Goal: Transaction & Acquisition: Purchase product/service

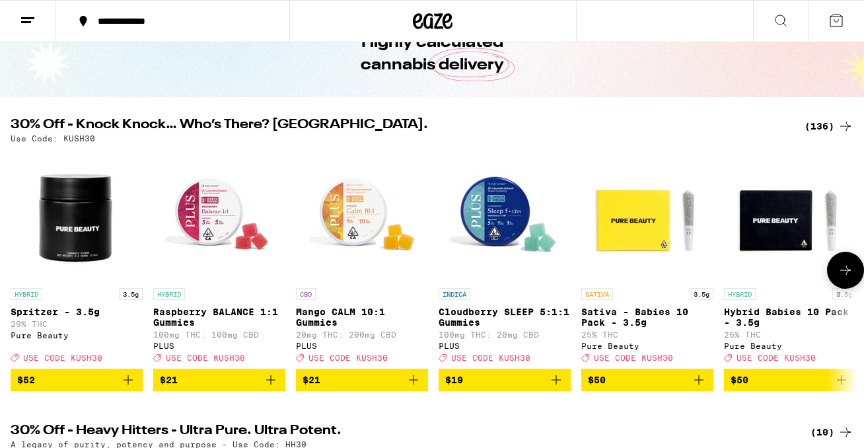
scroll to position [91, 0]
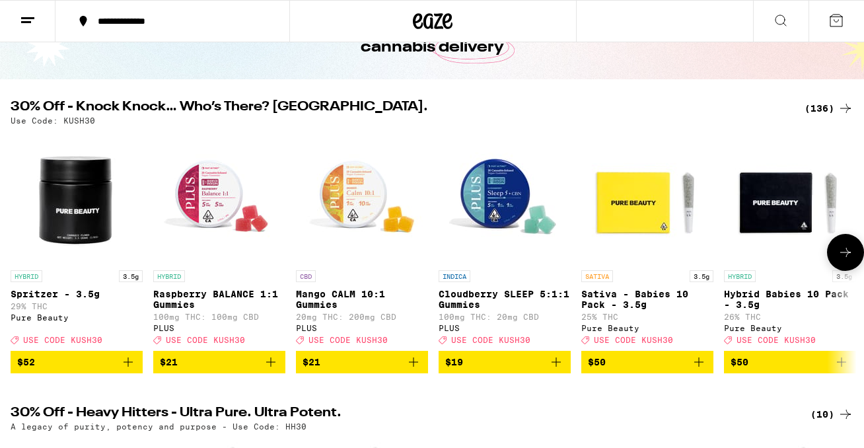
click at [842, 257] on icon at bounding box center [845, 252] width 11 height 9
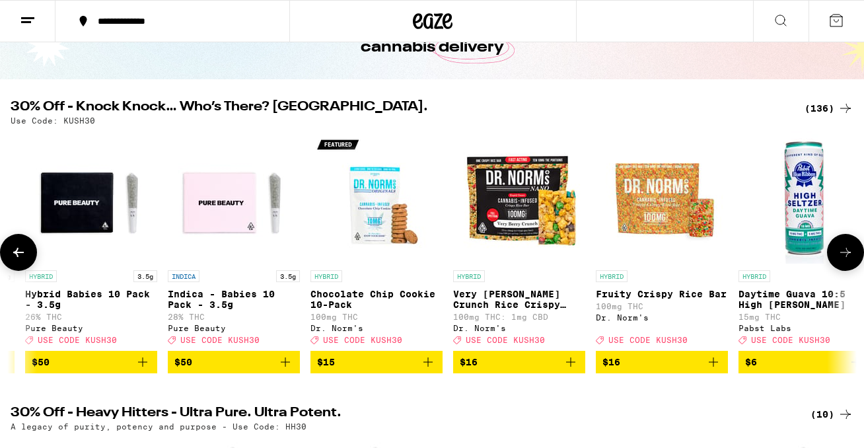
scroll to position [0, 0]
click at [842, 257] on icon at bounding box center [845, 252] width 11 height 9
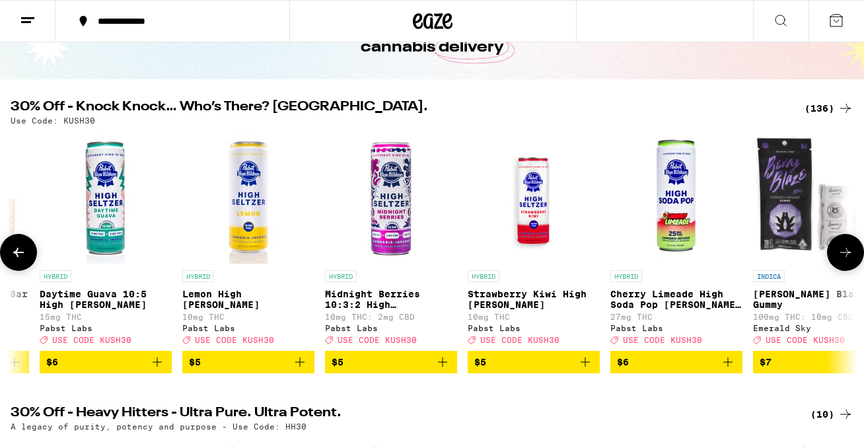
click at [842, 257] on icon at bounding box center [845, 252] width 11 height 9
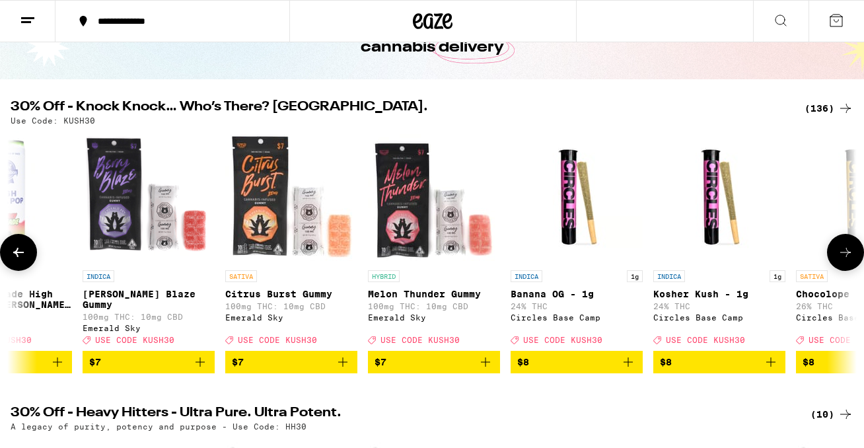
scroll to position [0, 2097]
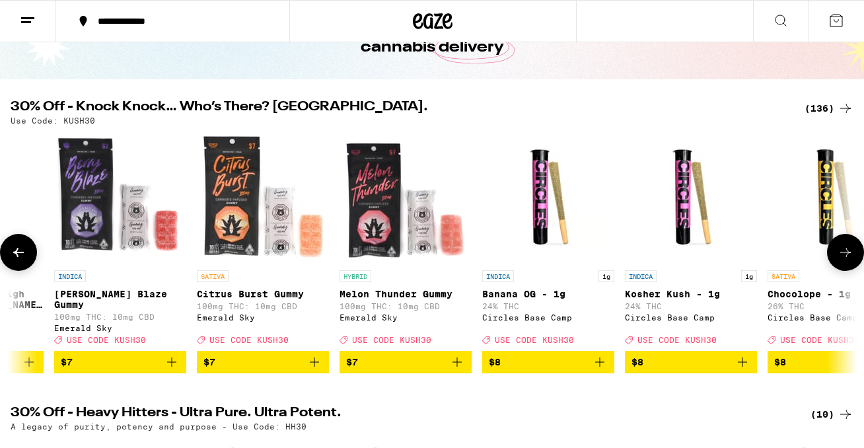
click at [842, 257] on icon at bounding box center [845, 252] width 11 height 9
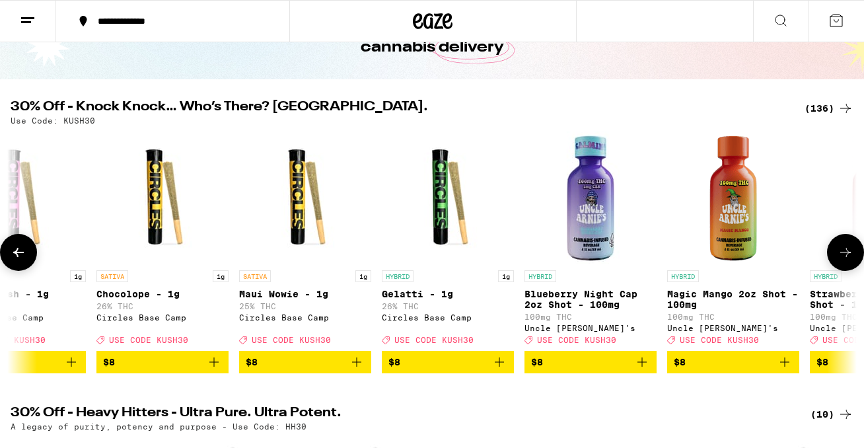
scroll to position [0, 2795]
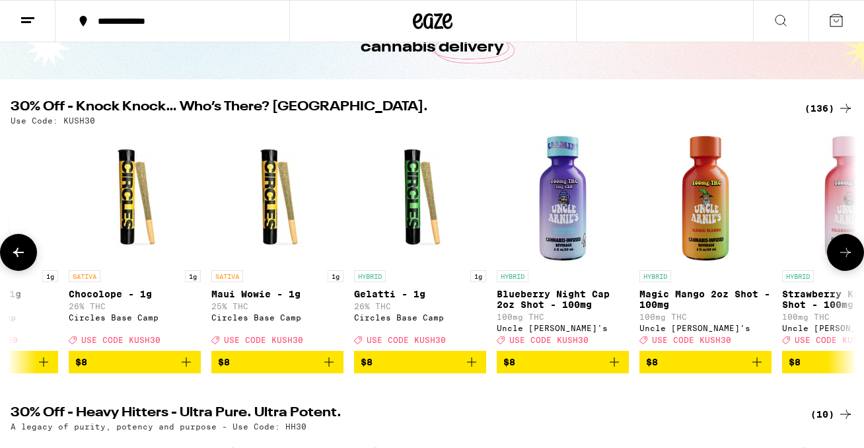
click at [842, 257] on icon at bounding box center [845, 252] width 11 height 9
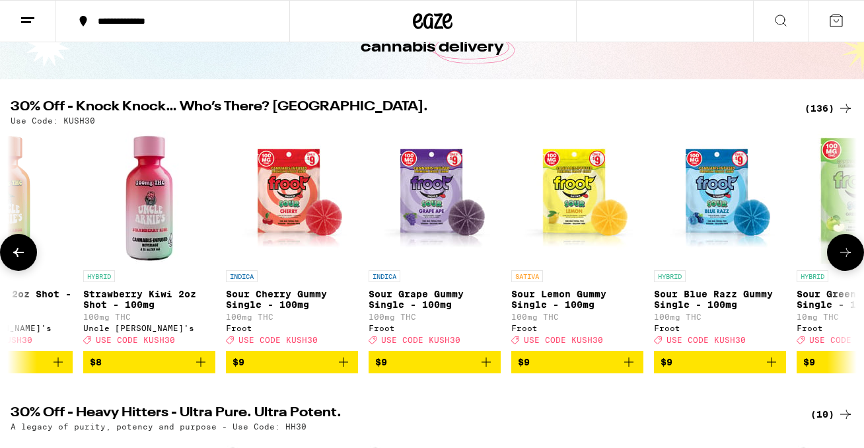
click at [842, 259] on icon at bounding box center [846, 252] width 16 height 16
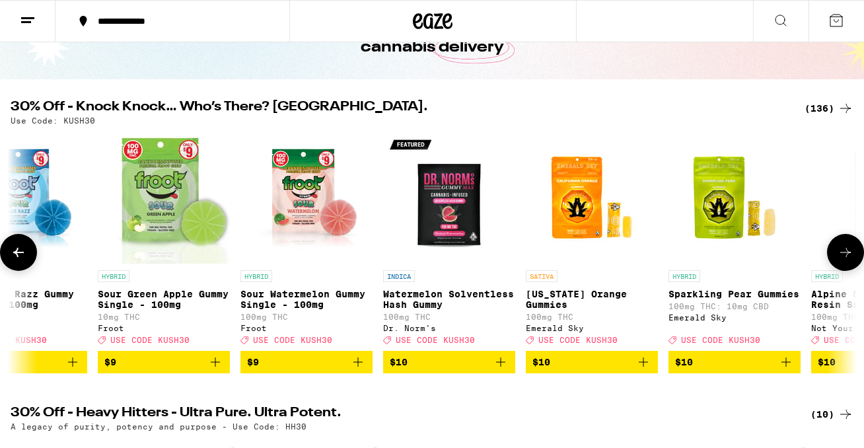
click at [842, 259] on icon at bounding box center [846, 252] width 16 height 16
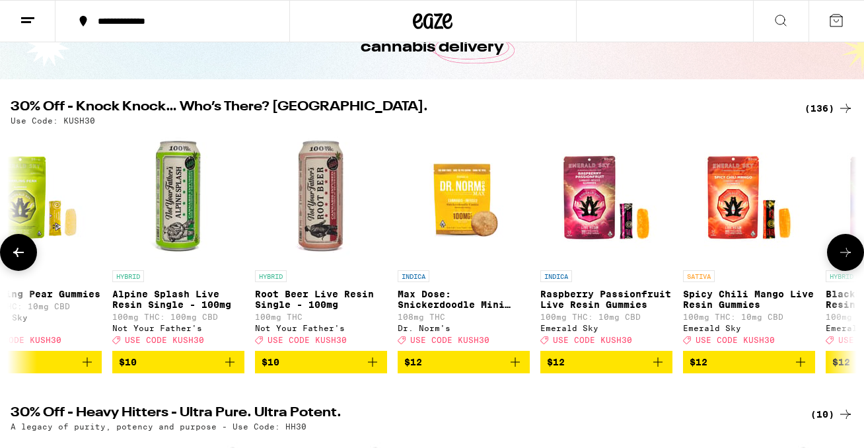
click at [842, 259] on icon at bounding box center [846, 252] width 16 height 16
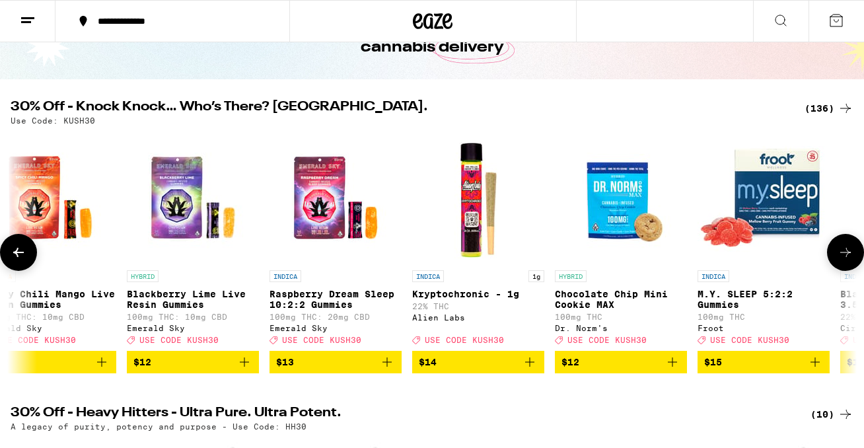
scroll to position [0, 0]
click at [842, 259] on icon at bounding box center [846, 252] width 16 height 16
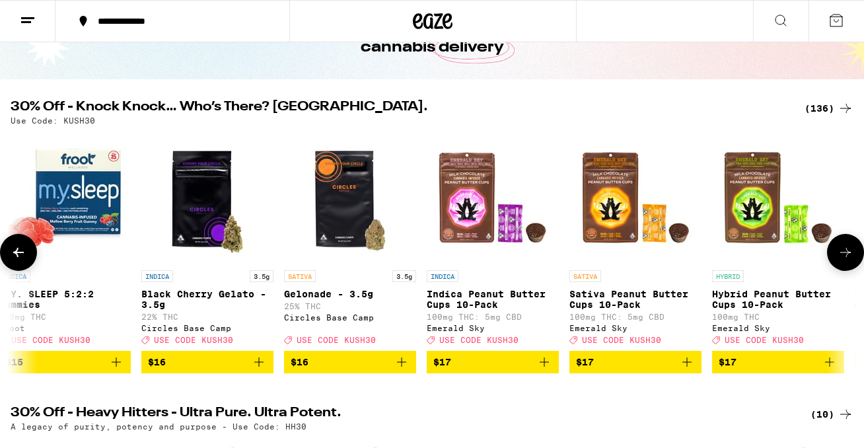
click at [842, 259] on icon at bounding box center [846, 252] width 16 height 16
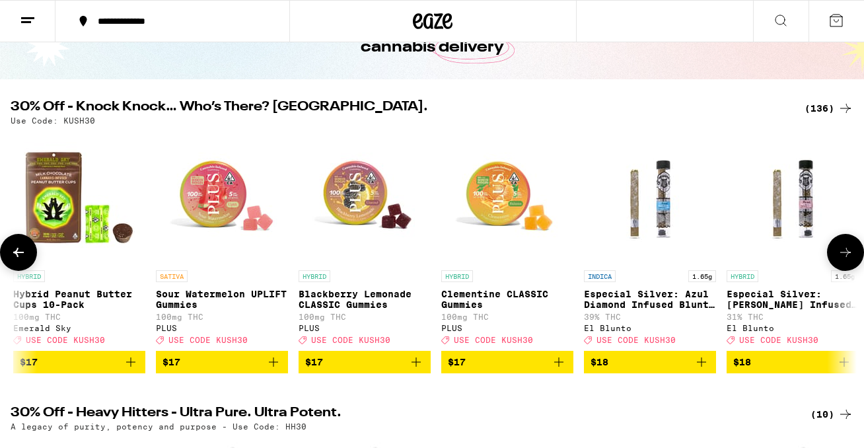
click at [842, 259] on icon at bounding box center [846, 252] width 16 height 16
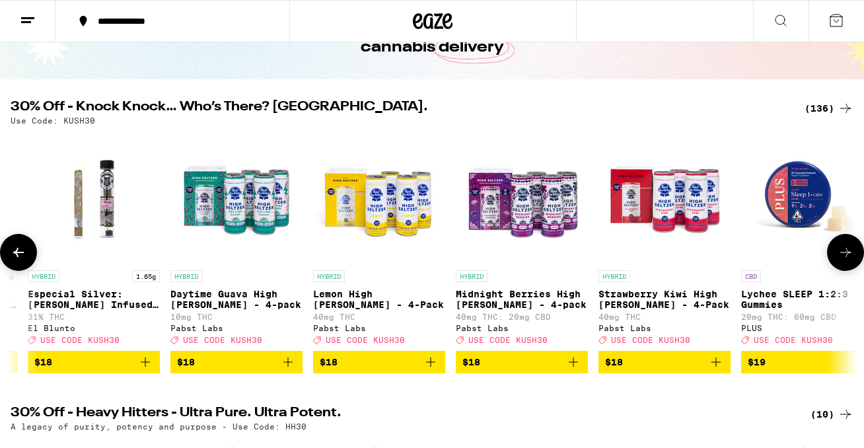
click at [842, 259] on icon at bounding box center [846, 252] width 16 height 16
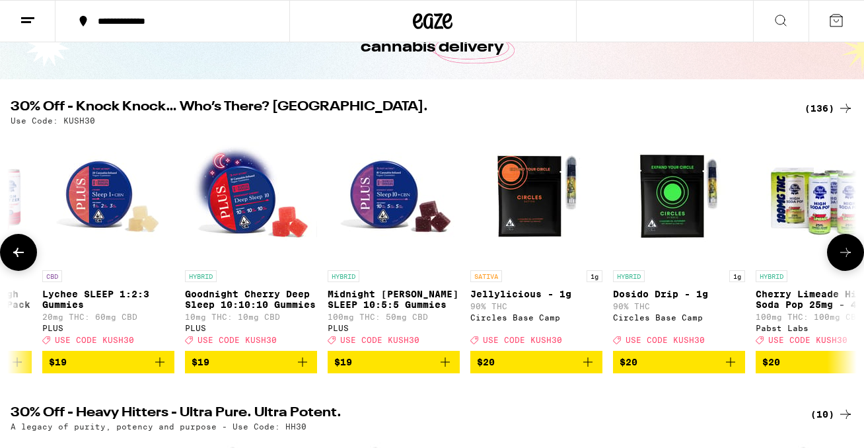
click at [842, 259] on icon at bounding box center [846, 252] width 16 height 16
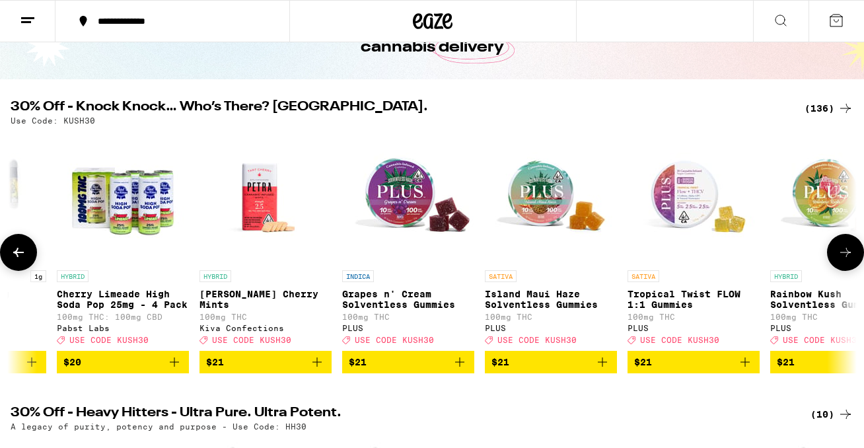
click at [842, 259] on icon at bounding box center [846, 252] width 16 height 16
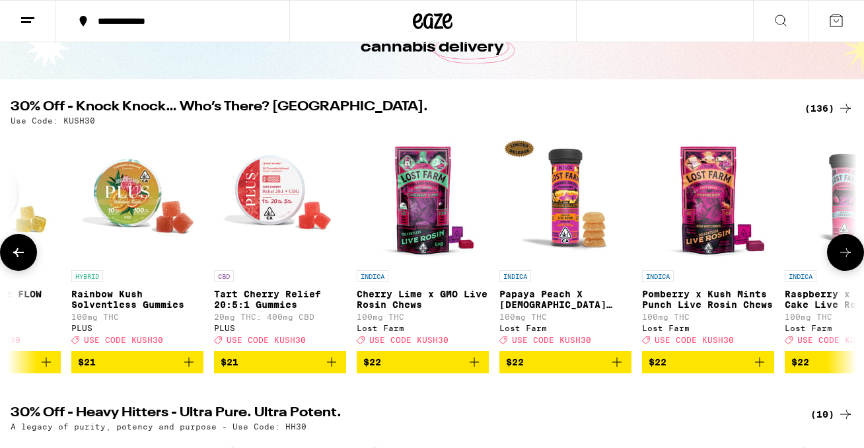
click at [843, 259] on icon at bounding box center [846, 252] width 16 height 16
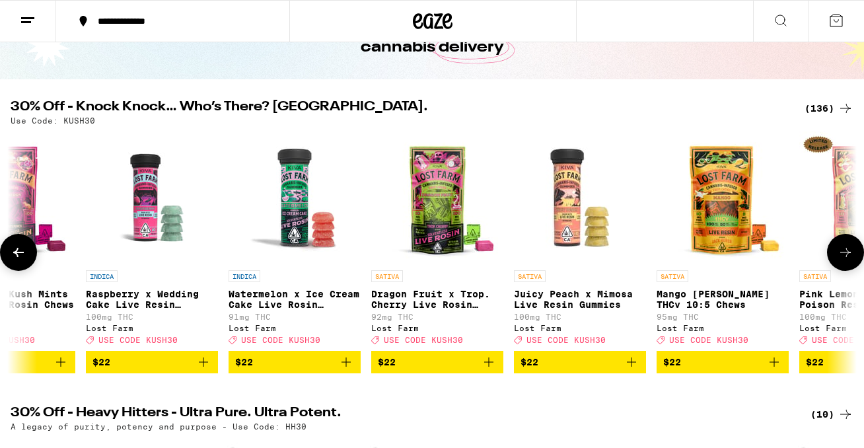
click at [843, 259] on icon at bounding box center [846, 252] width 16 height 16
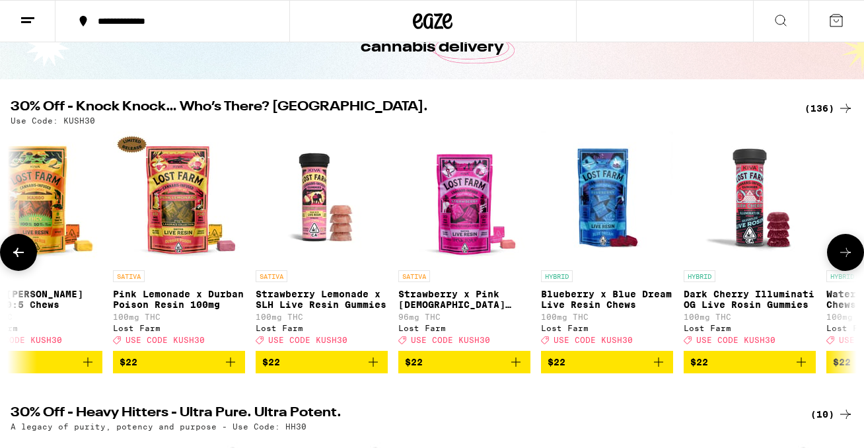
scroll to position [0, 11182]
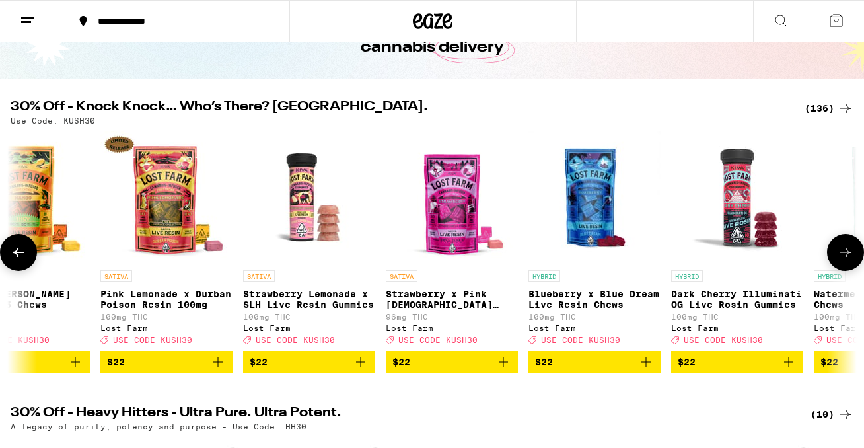
click at [843, 259] on icon at bounding box center [846, 252] width 16 height 16
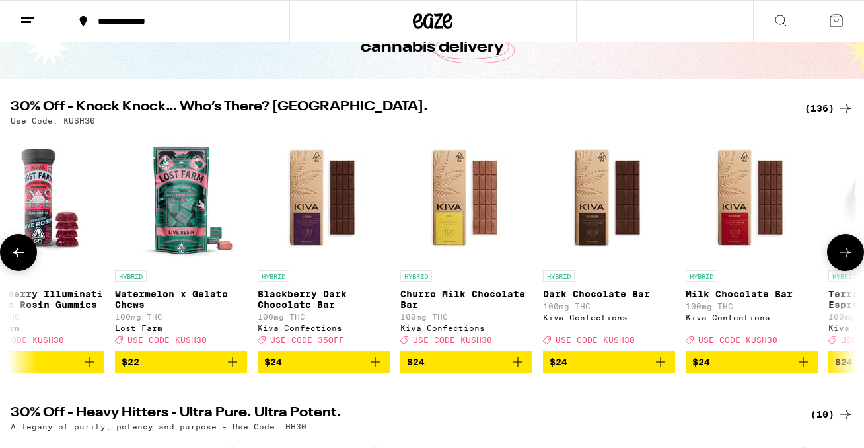
click at [843, 259] on icon at bounding box center [846, 252] width 16 height 16
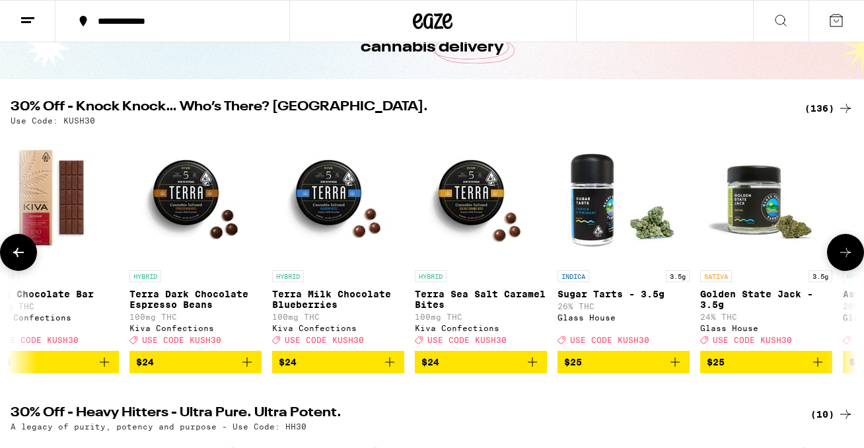
click at [843, 259] on icon at bounding box center [846, 252] width 16 height 16
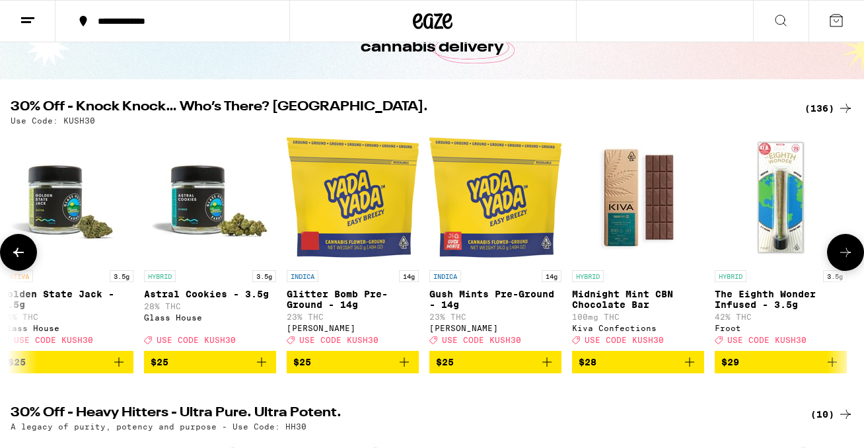
click at [843, 259] on icon at bounding box center [846, 252] width 16 height 16
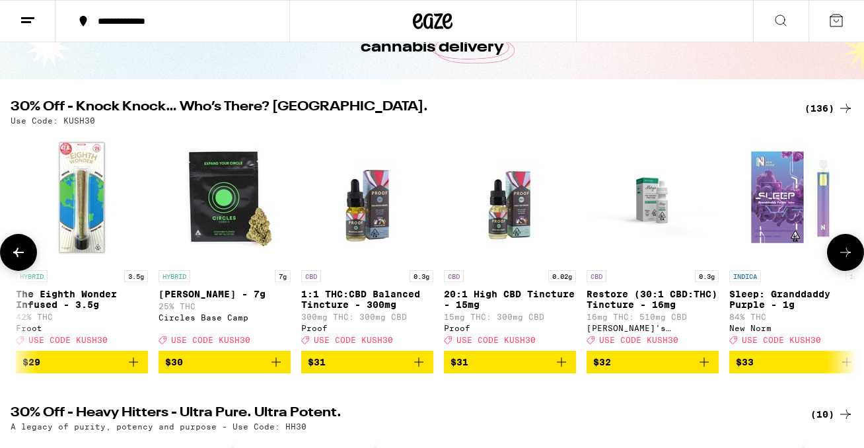
click at [843, 260] on icon at bounding box center [846, 252] width 16 height 16
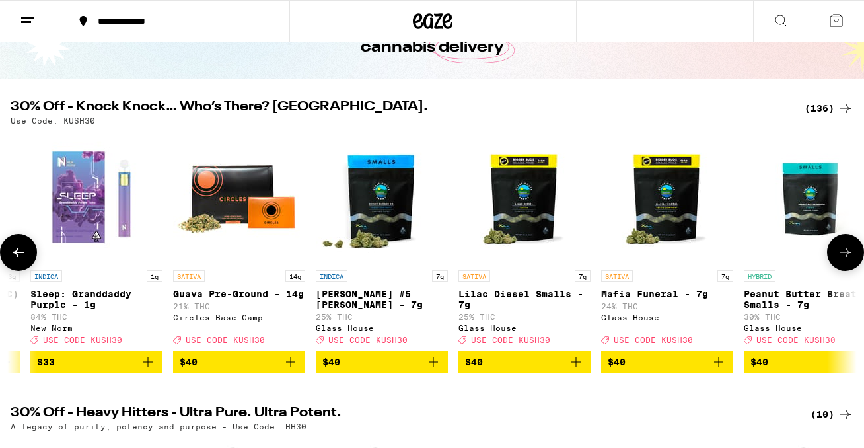
click at [843, 260] on icon at bounding box center [846, 252] width 16 height 16
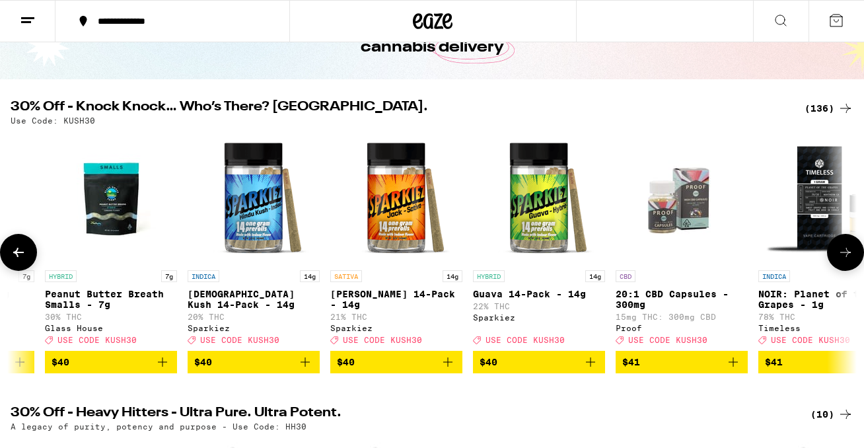
click at [843, 260] on icon at bounding box center [846, 252] width 16 height 16
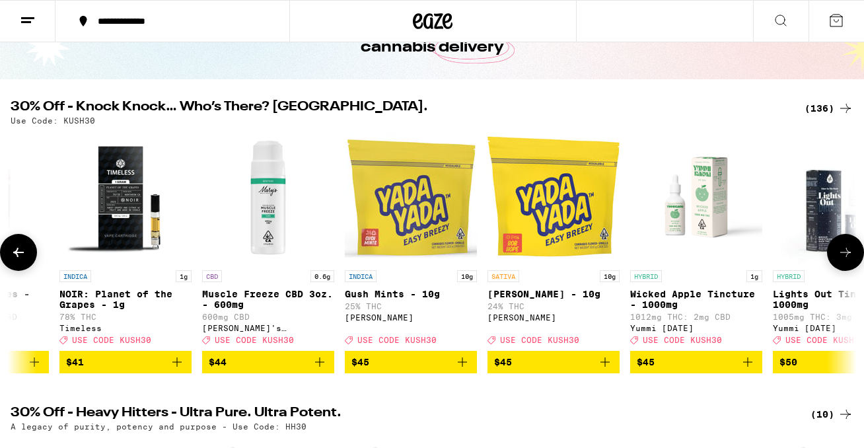
click at [843, 260] on icon at bounding box center [846, 252] width 16 height 16
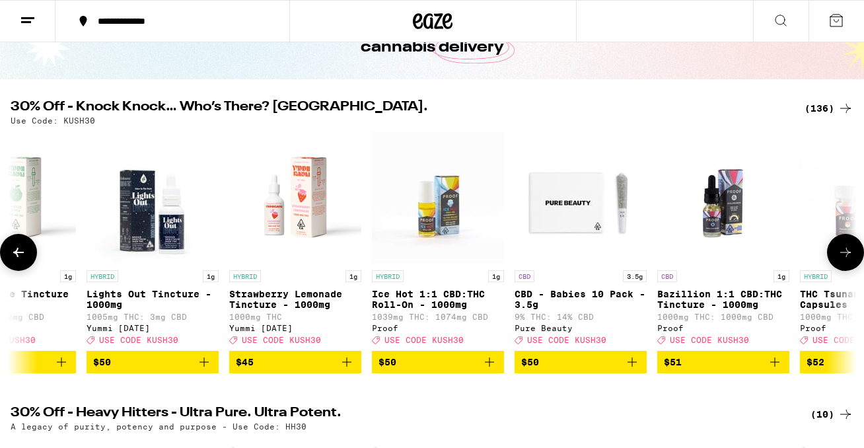
scroll to position [0, 16773]
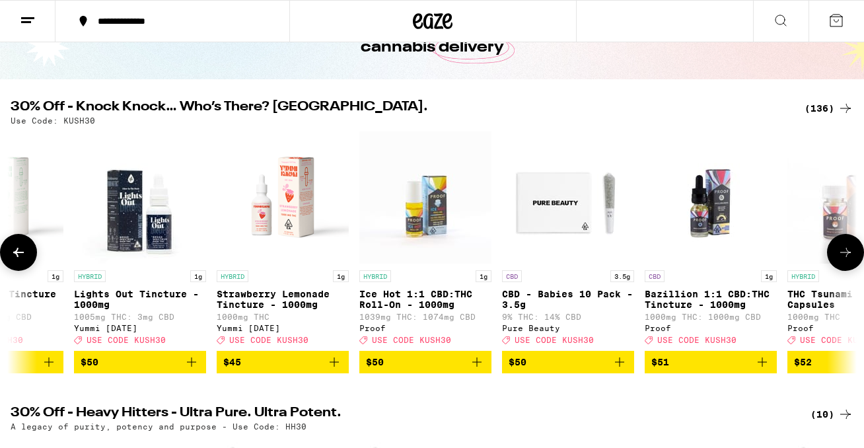
click at [843, 260] on icon at bounding box center [846, 252] width 16 height 16
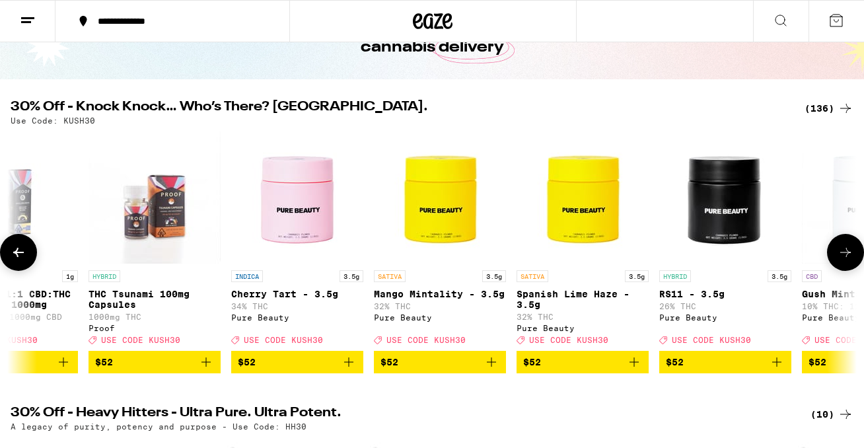
click at [843, 260] on icon at bounding box center [846, 252] width 16 height 16
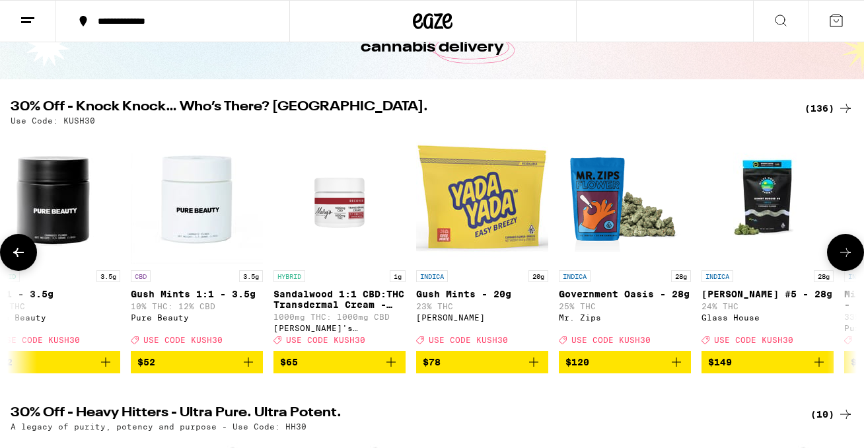
scroll to position [0, 18170]
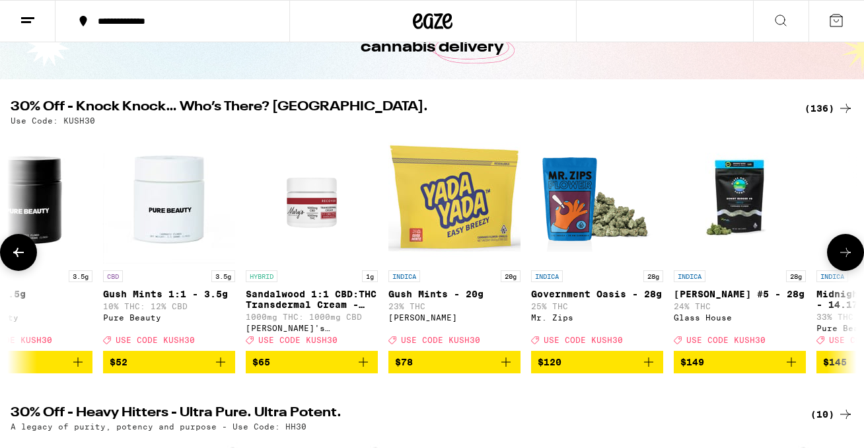
click at [843, 260] on icon at bounding box center [846, 252] width 16 height 16
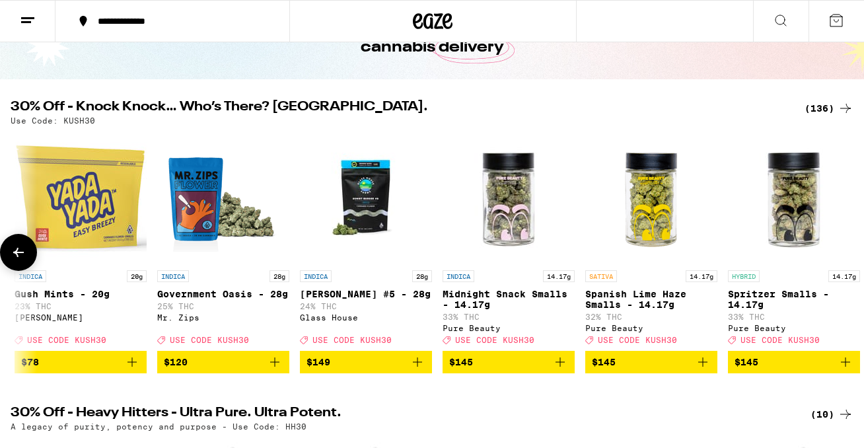
scroll to position [0, 0]
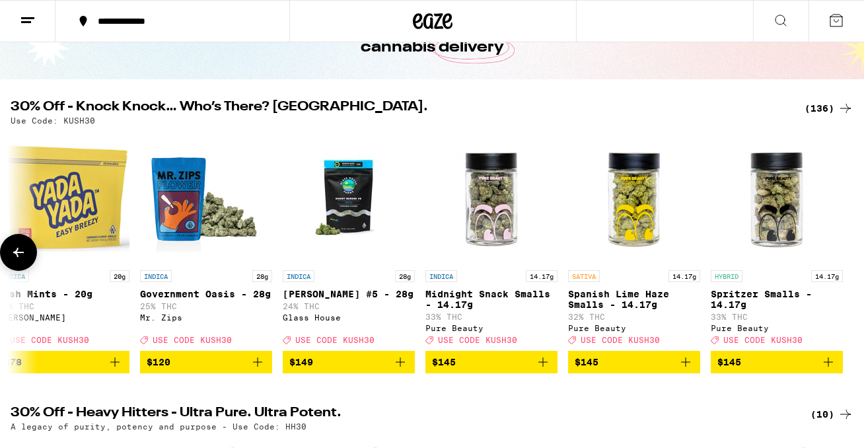
click at [843, 260] on div at bounding box center [845, 252] width 37 height 37
click at [18, 252] on icon at bounding box center [19, 252] width 16 height 16
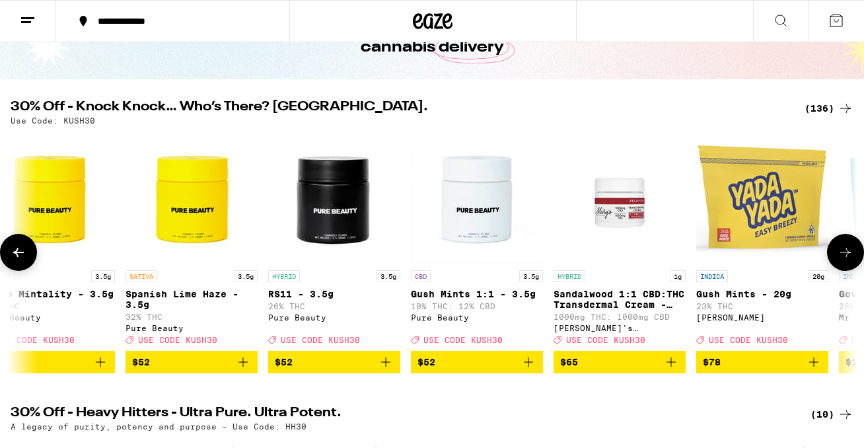
click at [18, 252] on icon at bounding box center [19, 252] width 16 height 16
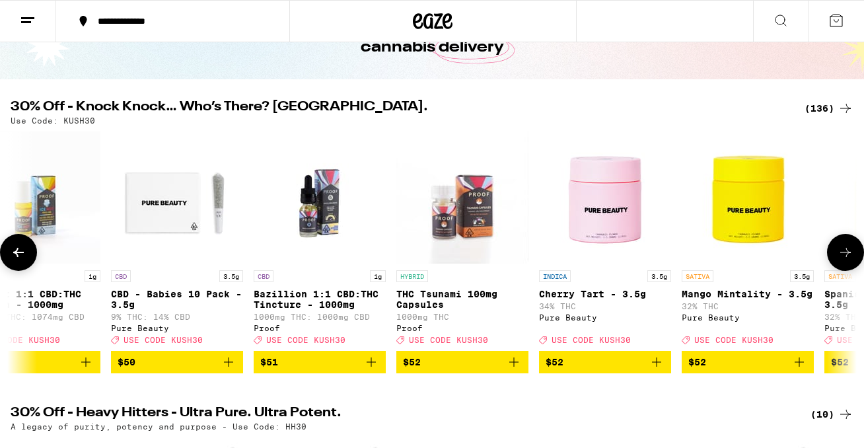
click at [18, 252] on icon at bounding box center [19, 252] width 16 height 16
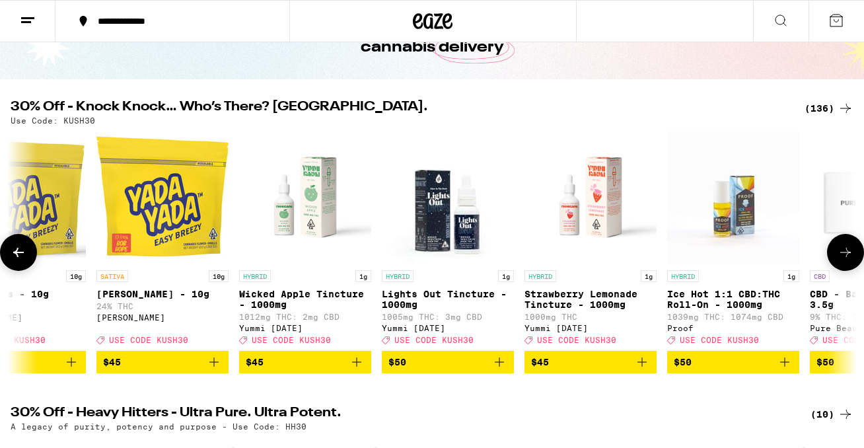
click at [18, 252] on icon at bounding box center [19, 252] width 16 height 16
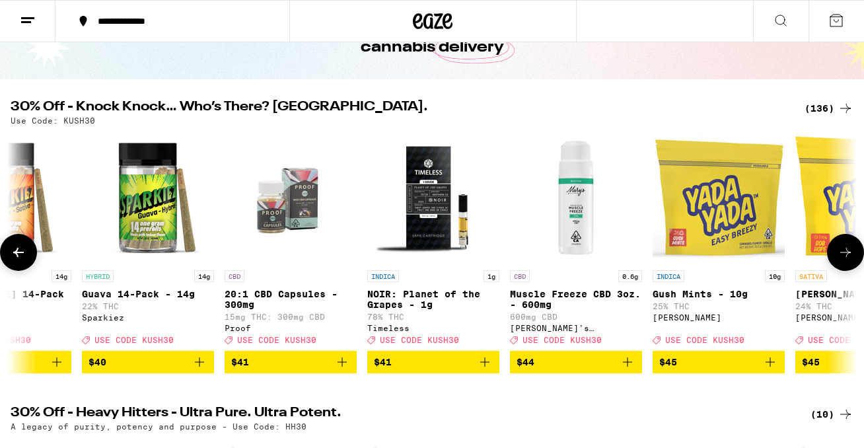
click at [18, 252] on icon at bounding box center [19, 252] width 16 height 16
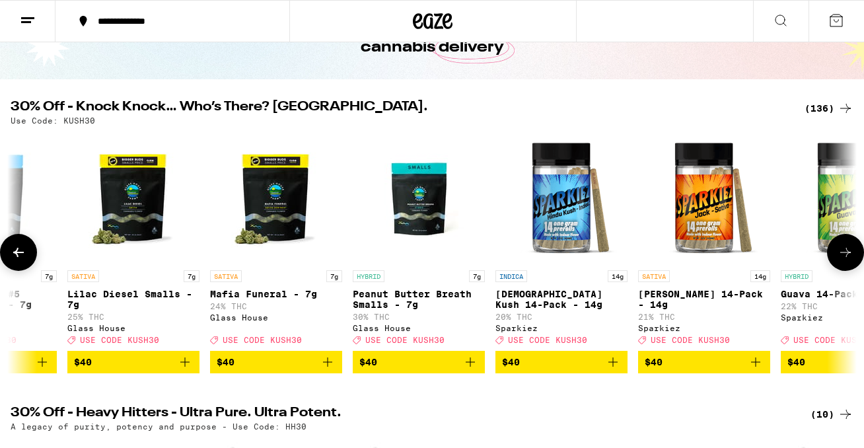
click at [18, 252] on icon at bounding box center [19, 252] width 16 height 16
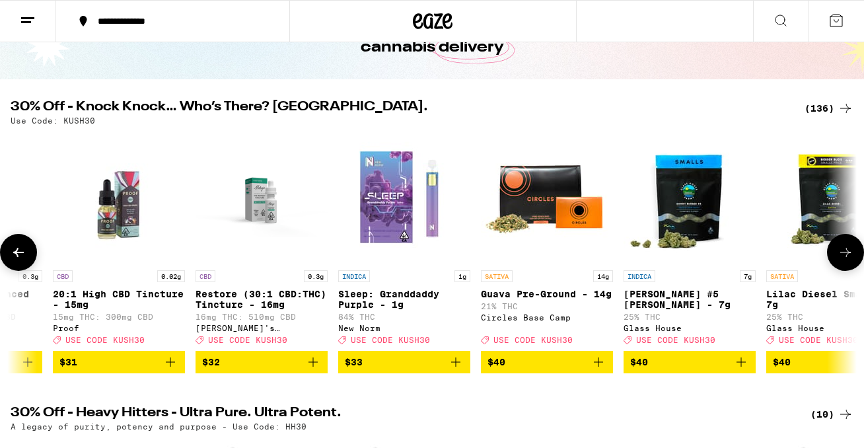
click at [18, 252] on icon at bounding box center [19, 252] width 16 height 16
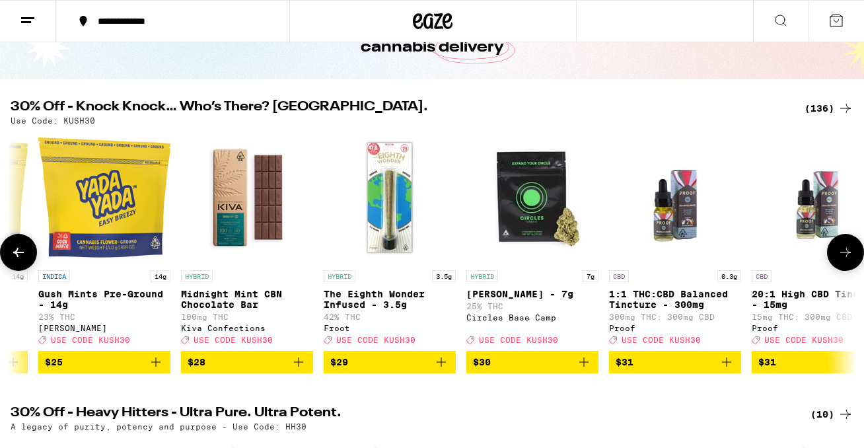
click at [18, 252] on icon at bounding box center [19, 252] width 16 height 16
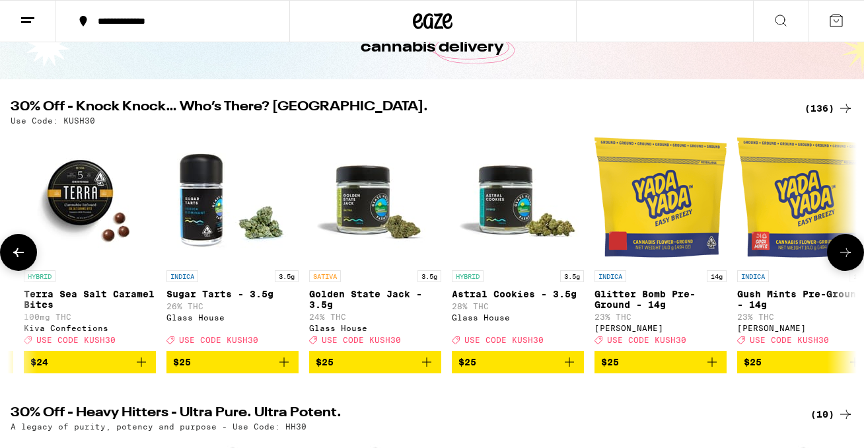
click at [18, 252] on icon at bounding box center [19, 252] width 16 height 16
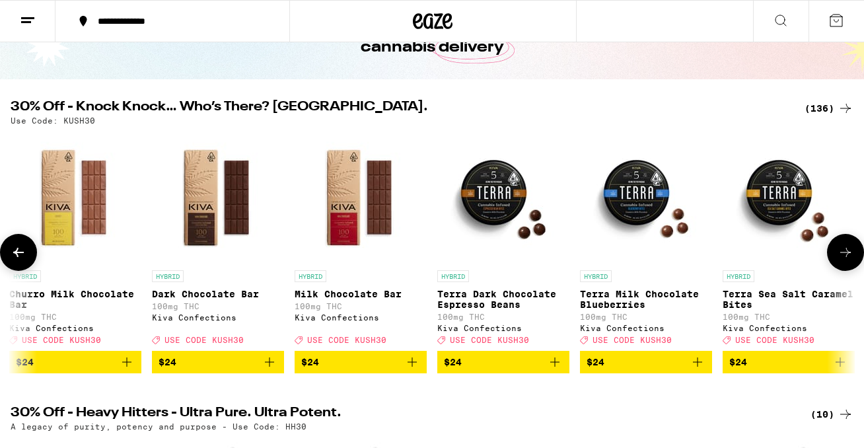
click at [18, 252] on icon at bounding box center [19, 252] width 16 height 16
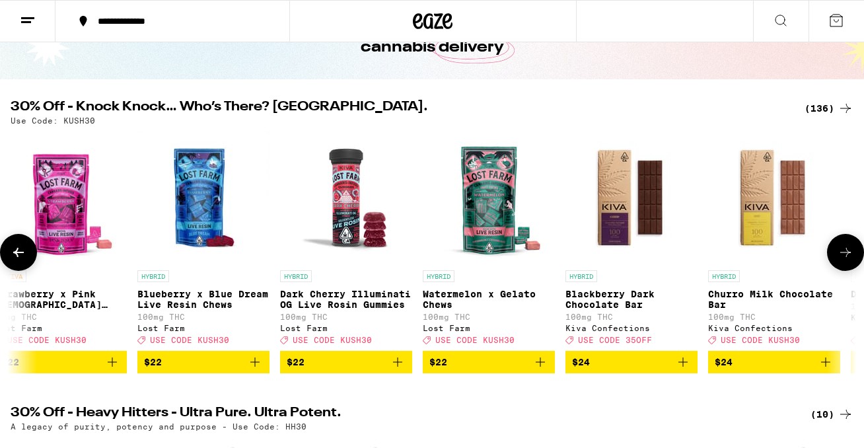
click at [18, 252] on icon at bounding box center [19, 252] width 16 height 16
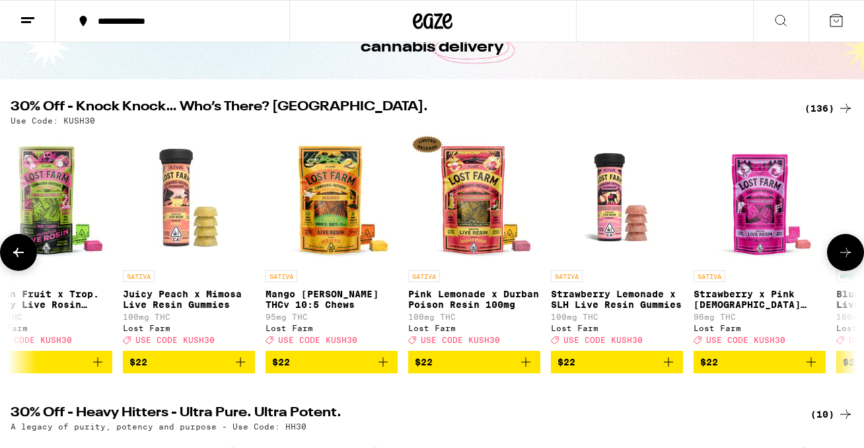
click at [671, 369] on icon "Add to bag" at bounding box center [669, 362] width 16 height 16
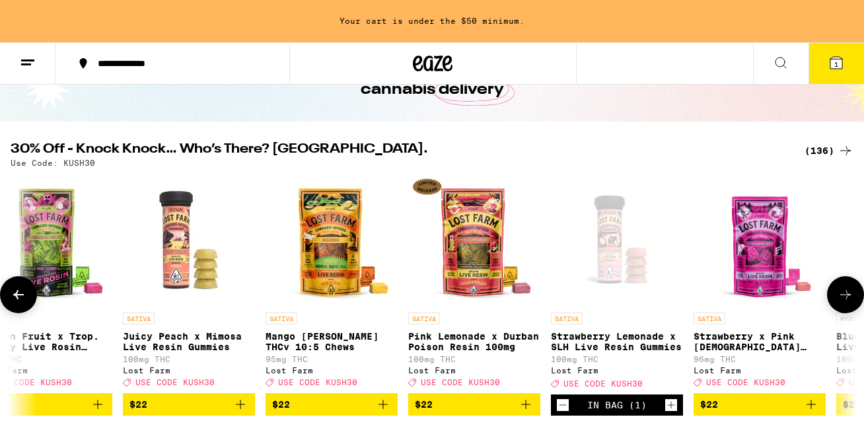
click at [671, 363] on p "100mg THC" at bounding box center [617, 359] width 132 height 9
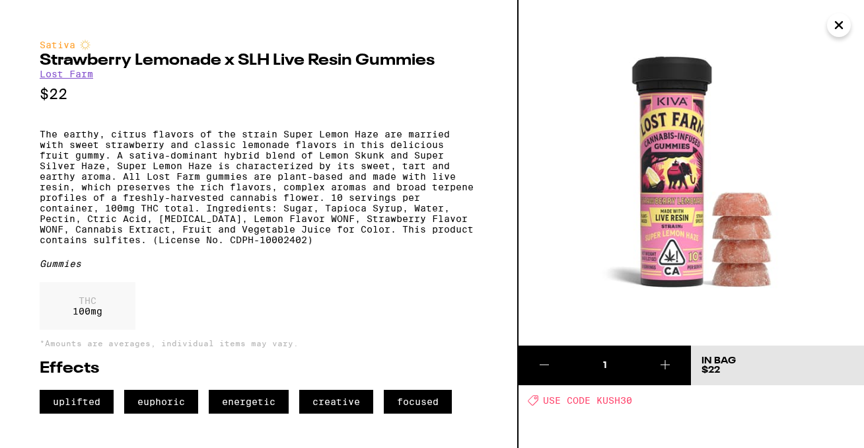
click at [665, 363] on icon at bounding box center [665, 364] width 9 height 9
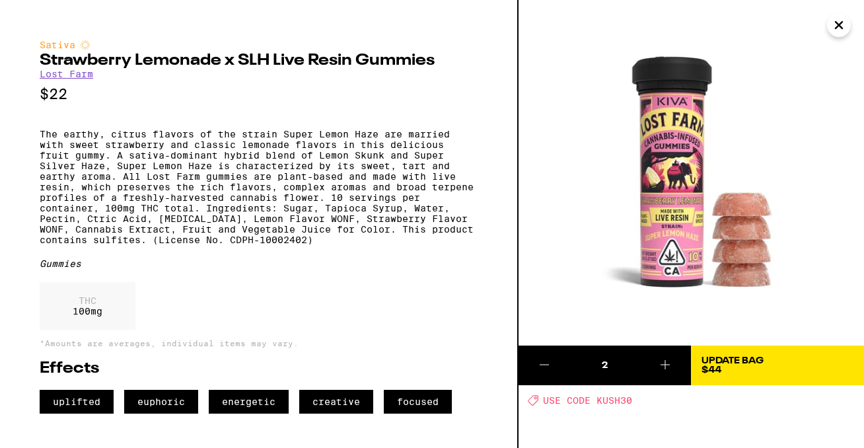
click at [665, 363] on icon at bounding box center [665, 364] width 9 height 9
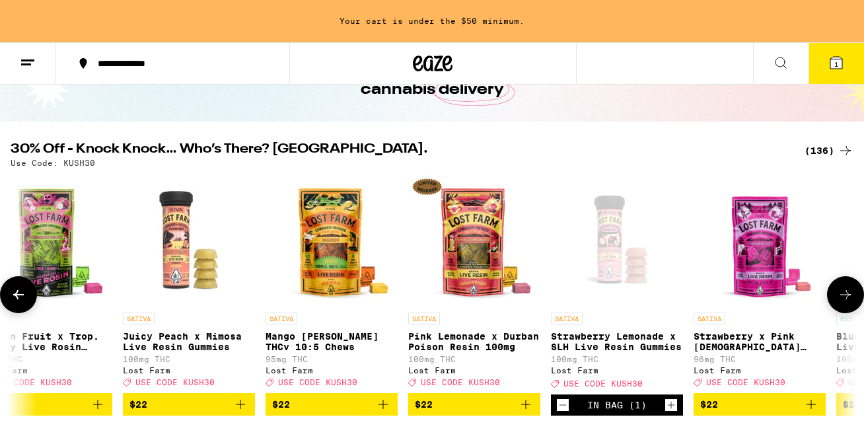
click at [224, 411] on span "$22" at bounding box center [188, 404] width 119 height 16
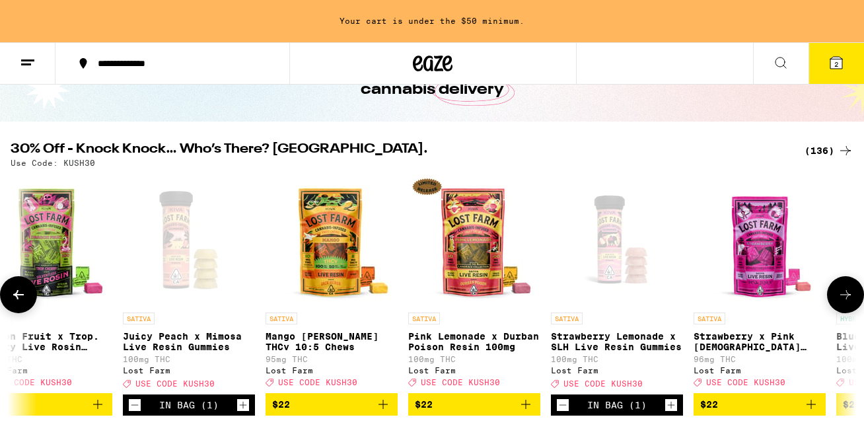
click at [242, 411] on icon "Increment" at bounding box center [243, 405] width 12 height 16
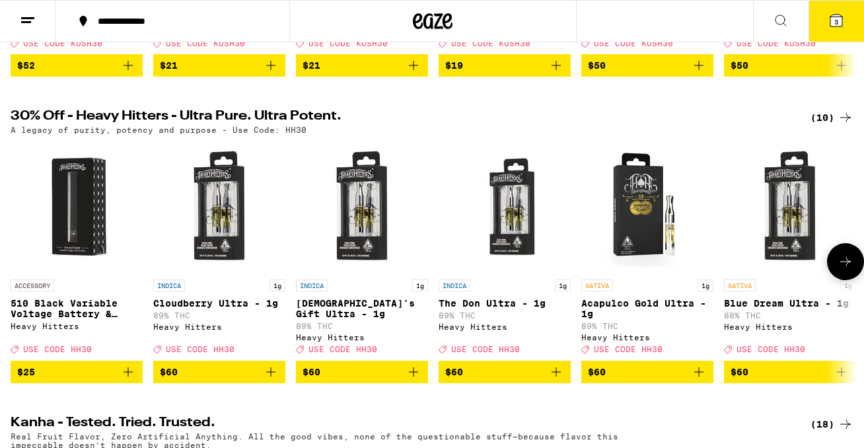
scroll to position [392, 0]
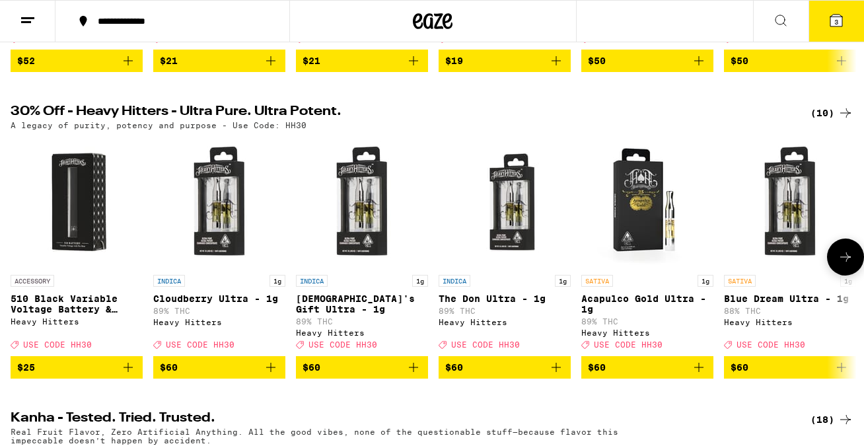
click at [845, 265] on icon at bounding box center [846, 257] width 16 height 16
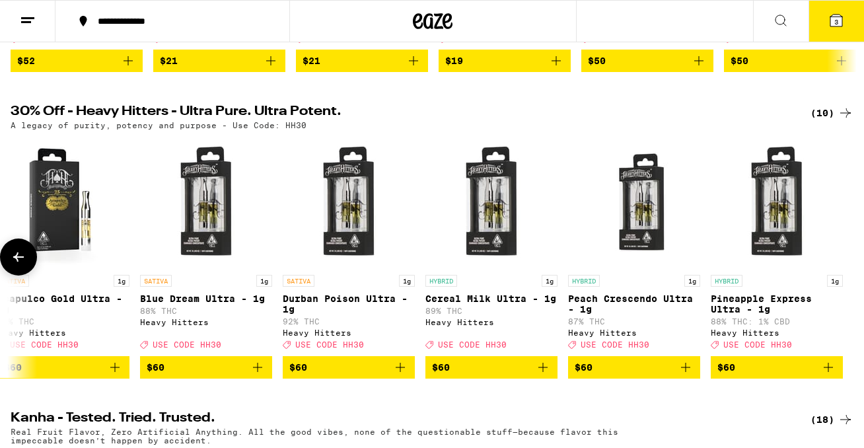
click at [845, 272] on div at bounding box center [845, 256] width 37 height 37
click at [21, 265] on icon at bounding box center [19, 257] width 16 height 16
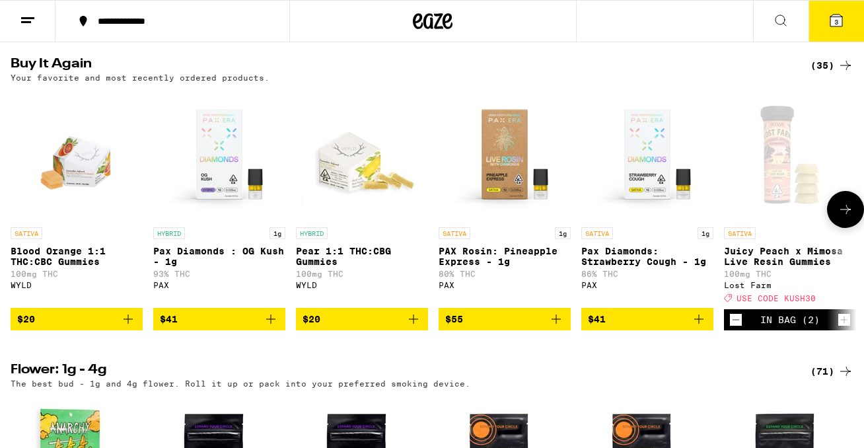
scroll to position [1052, 0]
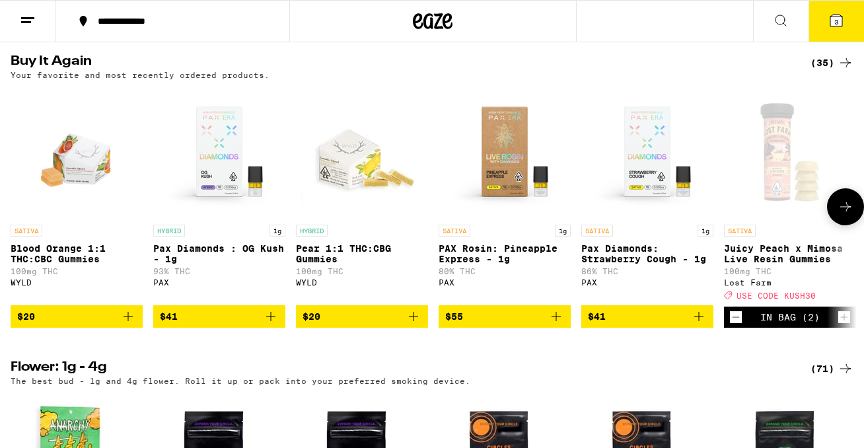
click at [411, 324] on icon "Add to bag" at bounding box center [414, 316] width 16 height 16
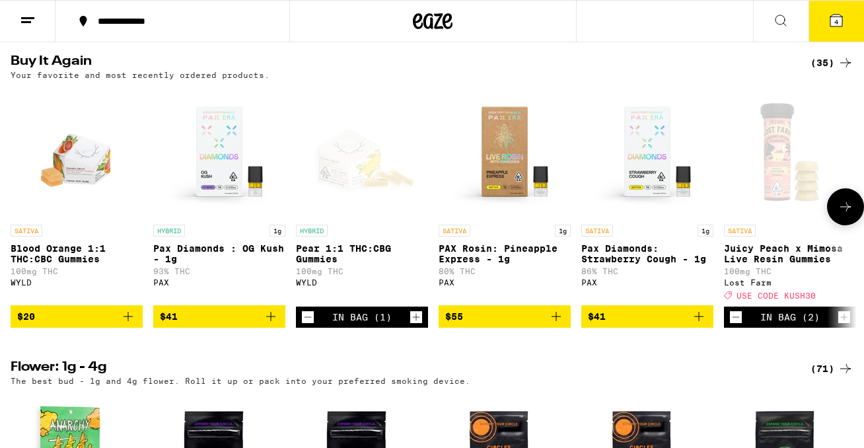
click at [411, 325] on icon "Increment" at bounding box center [416, 317] width 12 height 16
click at [129, 324] on icon "Add to bag" at bounding box center [128, 316] width 16 height 16
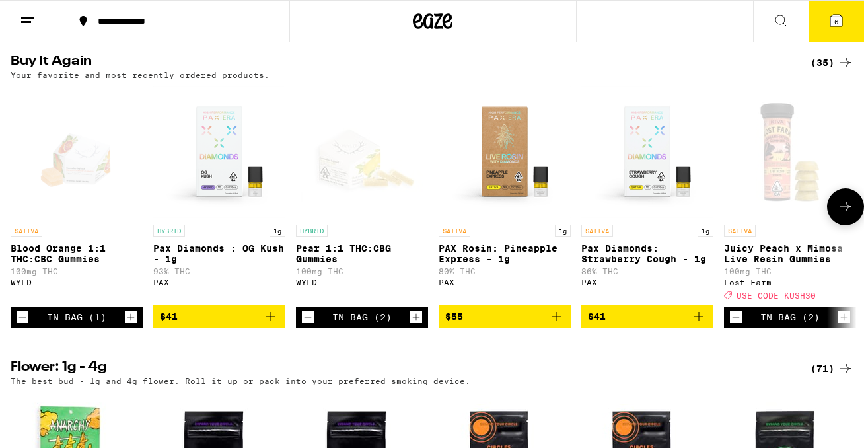
click at [129, 325] on icon "Increment" at bounding box center [131, 317] width 12 height 16
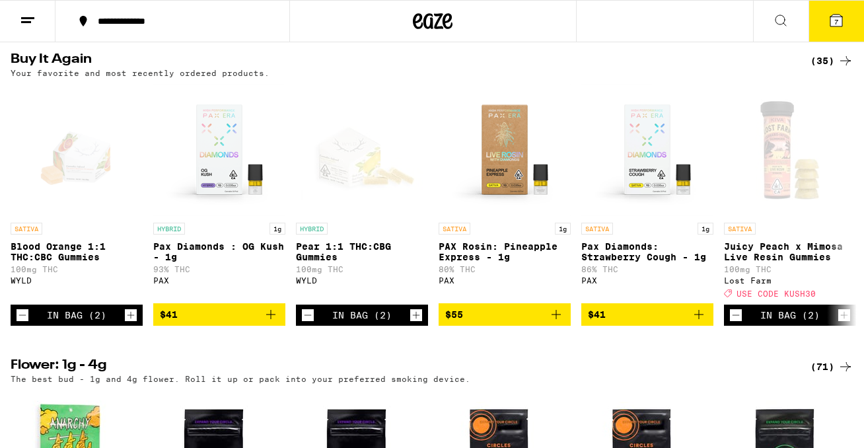
scroll to position [1052, 0]
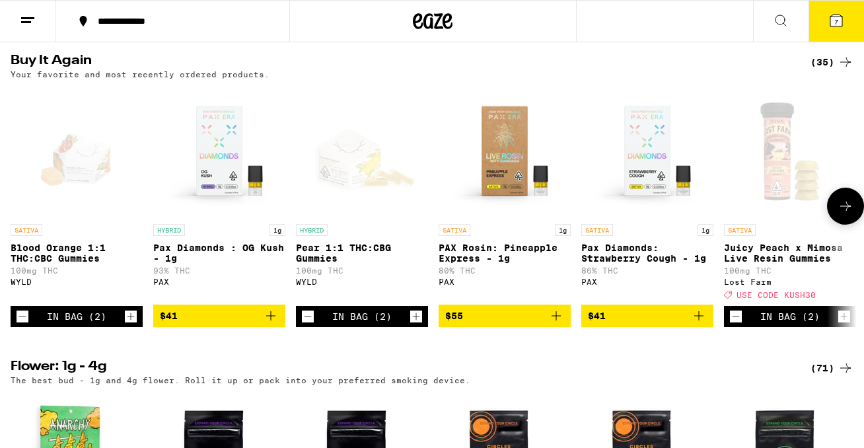
click at [702, 324] on icon "Add to bag" at bounding box center [699, 316] width 16 height 16
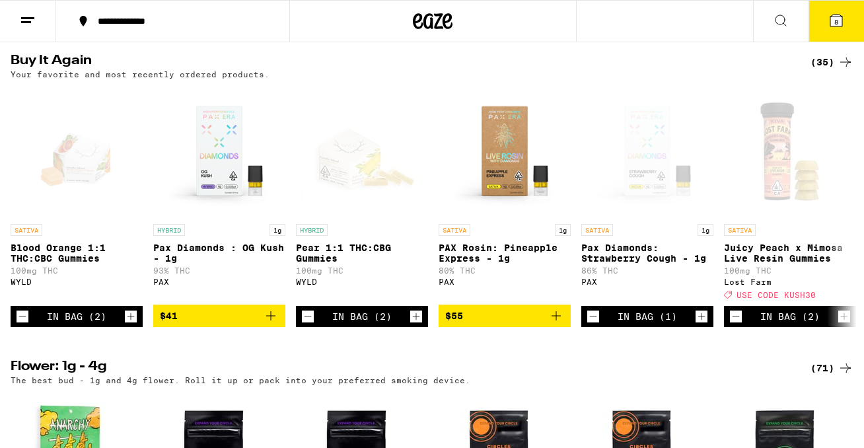
click at [837, 17] on icon at bounding box center [836, 21] width 12 height 12
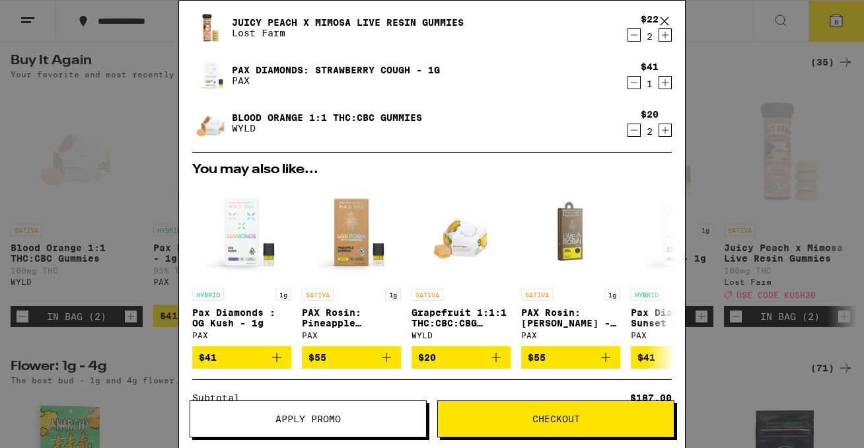
scroll to position [143, 0]
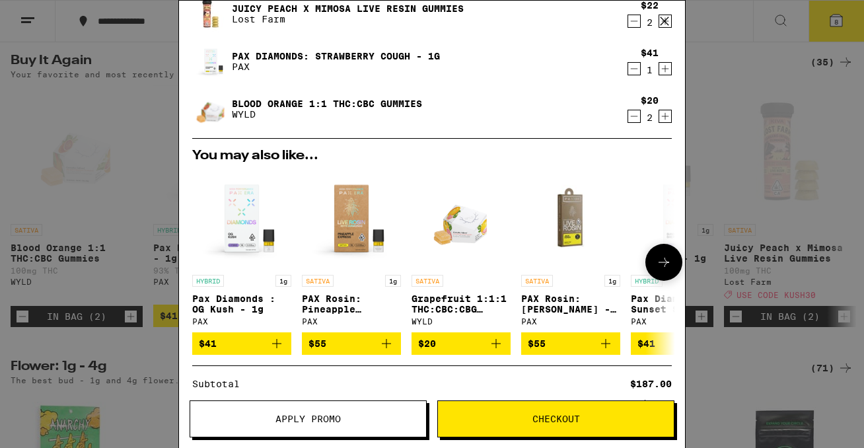
click at [383, 344] on icon "Add to bag" at bounding box center [386, 344] width 16 height 16
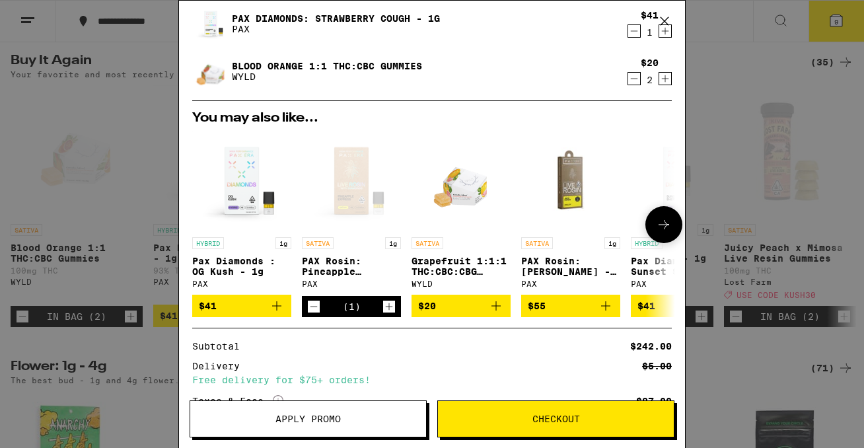
scroll to position [233, 0]
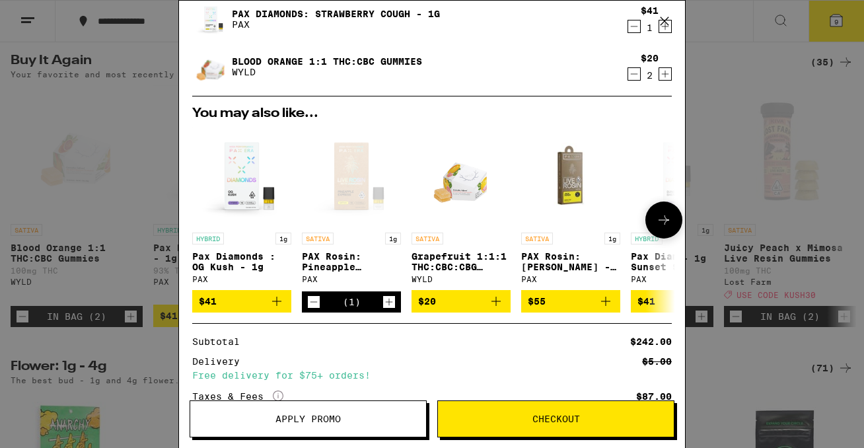
click at [546, 421] on span "Checkout" at bounding box center [556, 418] width 48 height 9
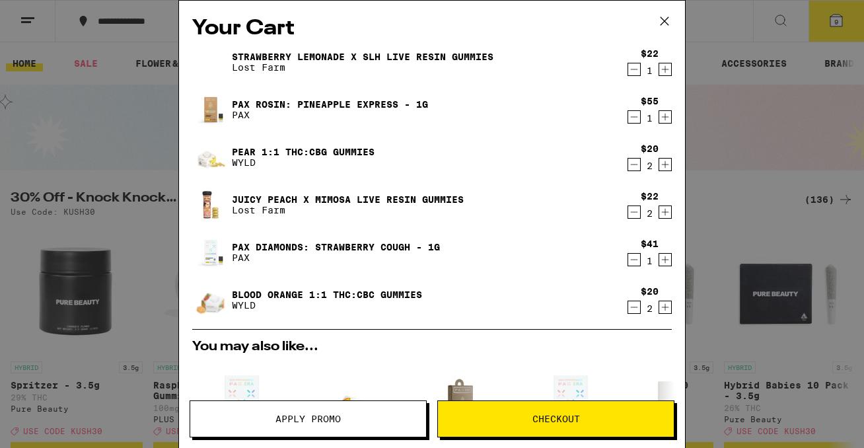
click at [298, 415] on span "Apply Promo" at bounding box center [307, 418] width 65 height 9
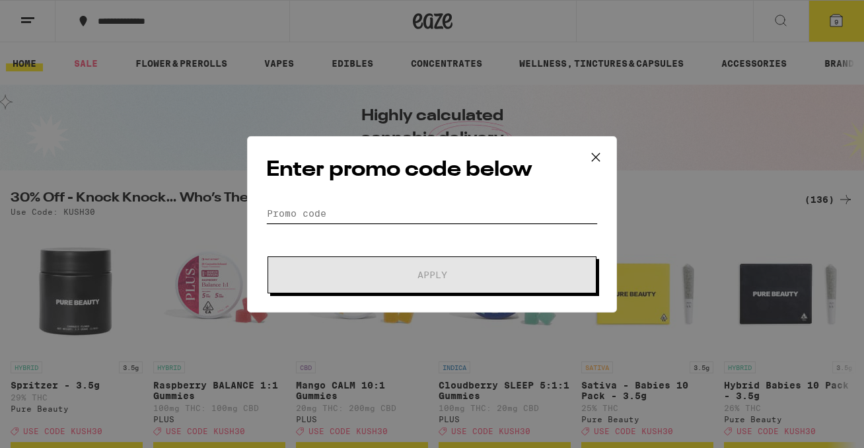
click at [326, 213] on input "Promo Code" at bounding box center [432, 213] width 332 height 20
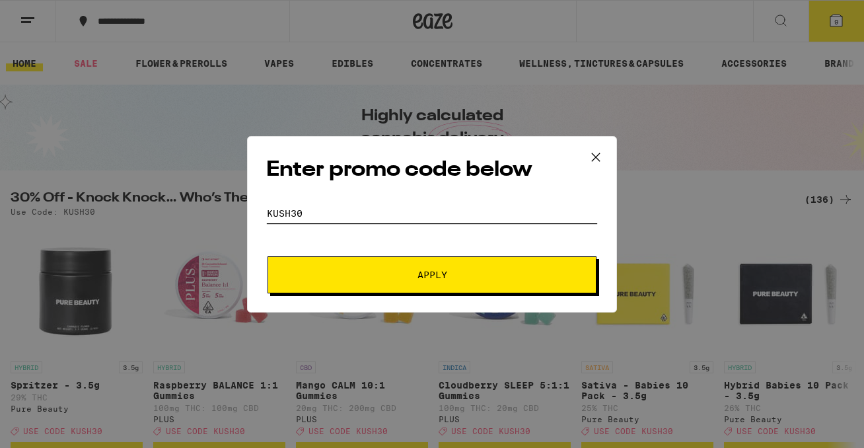
type input "kush30"
click at [430, 268] on button "Apply" at bounding box center [432, 274] width 329 height 37
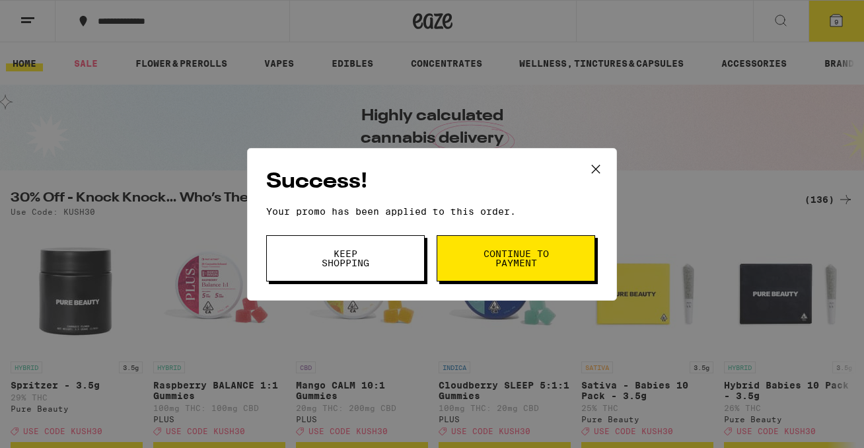
click at [521, 258] on span "Continue to payment" at bounding box center [515, 258] width 67 height 18
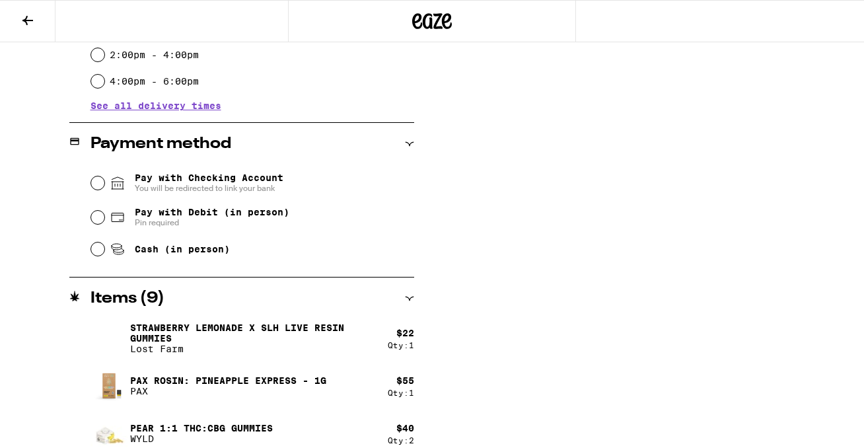
scroll to position [489, 0]
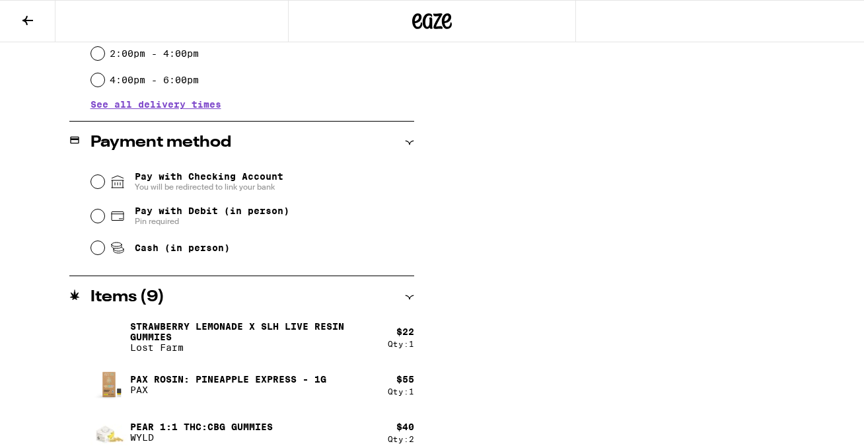
click at [99, 250] on input "Cash (in person)" at bounding box center [97, 247] width 13 height 13
radio input "true"
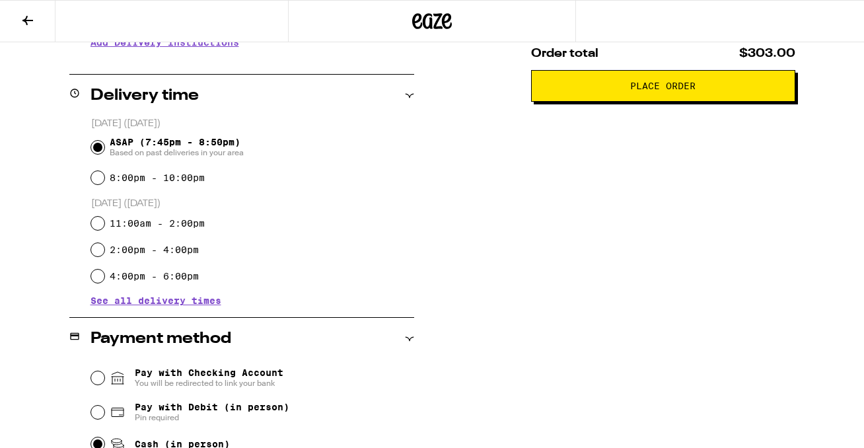
scroll to position [291, 0]
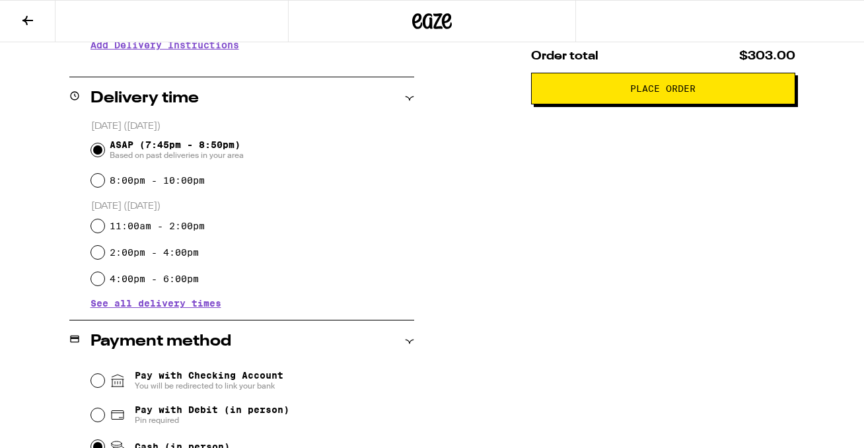
click at [663, 90] on span "Place Order" at bounding box center [662, 88] width 65 height 9
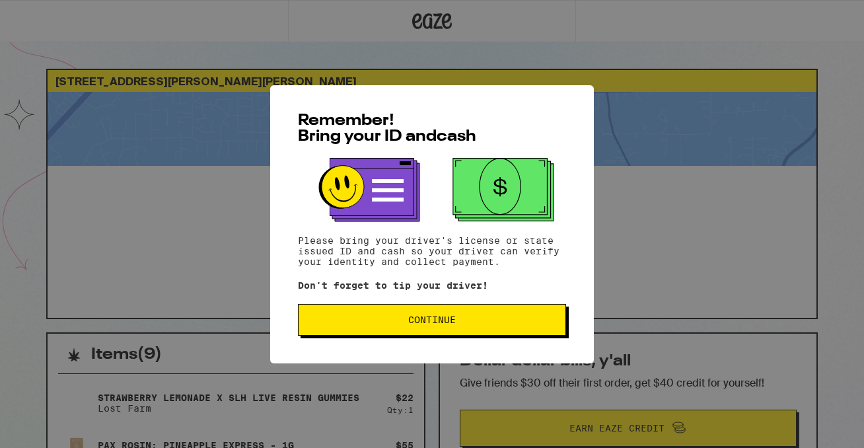
click at [419, 316] on button "Continue" at bounding box center [432, 320] width 268 height 32
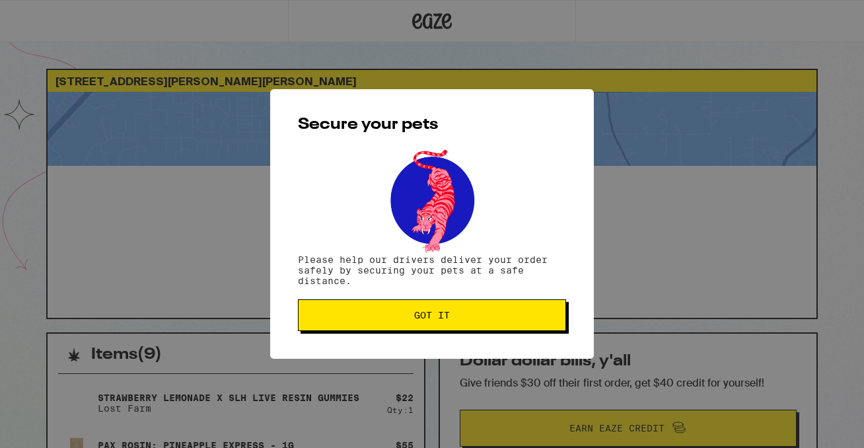
click at [419, 316] on span "Got it" at bounding box center [432, 314] width 36 height 9
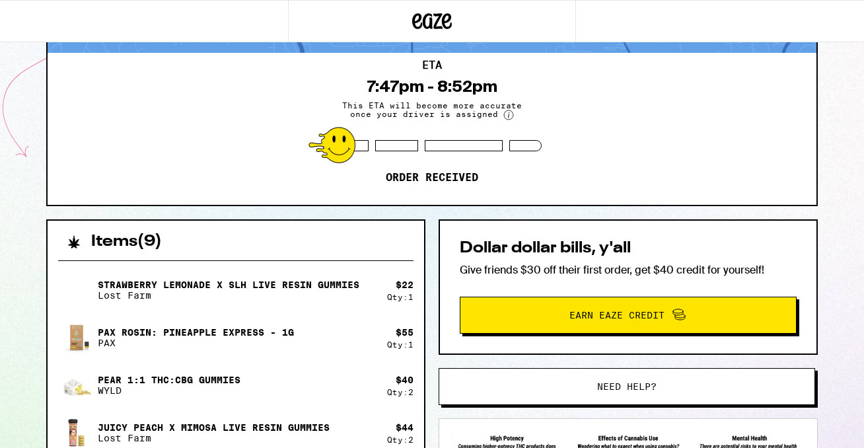
scroll to position [125, 0]
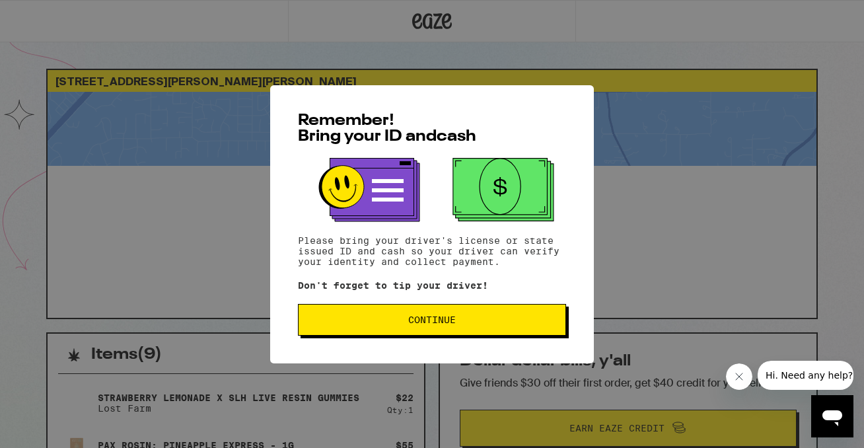
click at [450, 322] on span "Continue" at bounding box center [432, 319] width 48 height 9
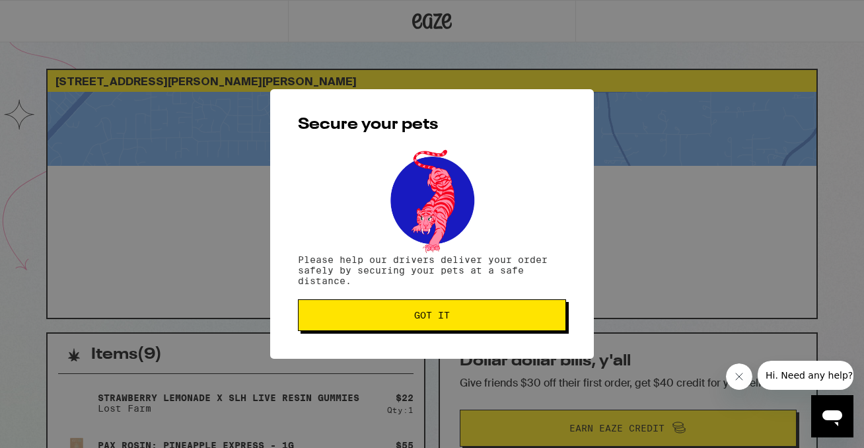
click at [450, 320] on span "Got it" at bounding box center [432, 314] width 36 height 9
